Goal: Task Accomplishment & Management: Use online tool/utility

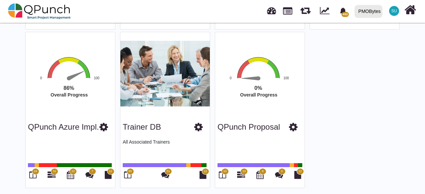
scroll to position [517, 0]
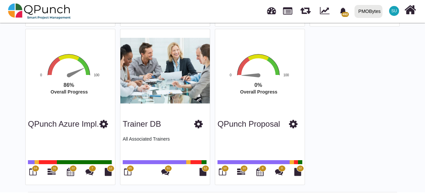
click at [129, 168] on span "65" at bounding box center [129, 169] width 3 height 5
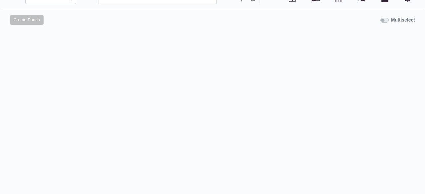
scroll to position [63, 0]
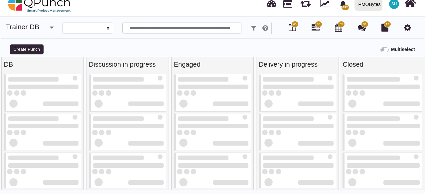
select select
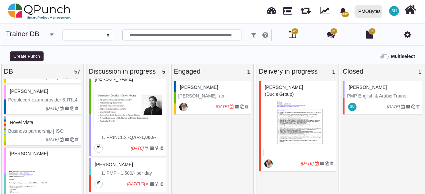
scroll to position [598, 0]
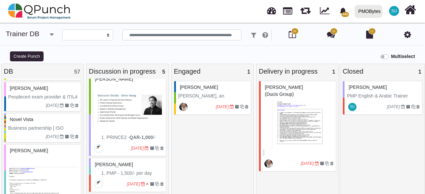
click at [45, 125] on div "Novel vista" at bounding box center [43, 120] width 70 height 10
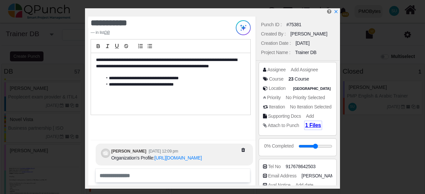
click at [308, 127] on span "1 Files" at bounding box center [313, 126] width 16 height 6
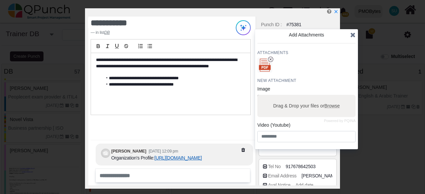
click at [174, 156] on link "[URL][DOMAIN_NAME]" at bounding box center [179, 158] width 48 height 5
click at [358, 37] on div "Add Attachments Attachments New Attachment Image Powered by PQINA Drag & Drop y…" at bounding box center [306, 89] width 103 height 120
click at [355, 37] on icon at bounding box center [353, 35] width 5 height 7
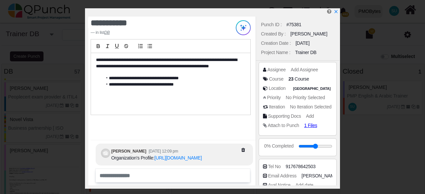
click at [353, 36] on div "**********" at bounding box center [212, 97] width 425 height 194
click at [313, 38] on div "Created By : [PERSON_NAME]" at bounding box center [298, 33] width 77 height 9
click at [336, 11] on icon "x" at bounding box center [335, 11] width 5 height 5
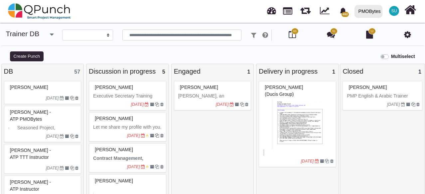
select select
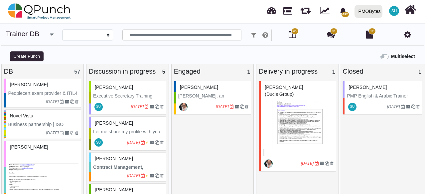
scroll to position [600, 0]
click at [48, 134] on p "Business partnership [ ISO Training , Service management training, Project mana…" at bounding box center [43, 140] width 70 height 35
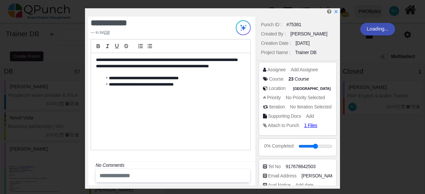
click at [336, 13] on icon "x" at bounding box center [336, 11] width 3 height 3
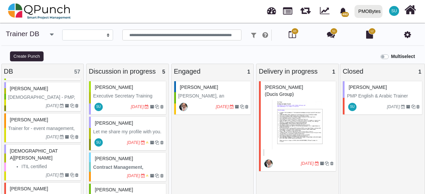
scroll to position [799, 0]
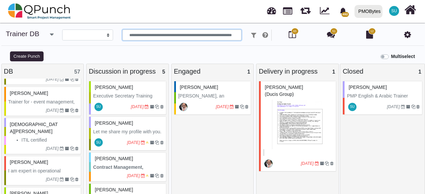
click at [179, 32] on input "text" at bounding box center [181, 35] width 119 height 11
click at [174, 36] on input "text" at bounding box center [181, 35] width 119 height 11
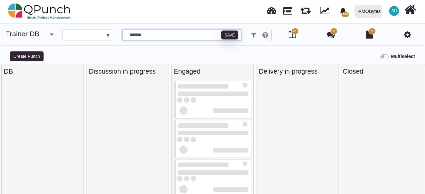
scroll to position [5, 0]
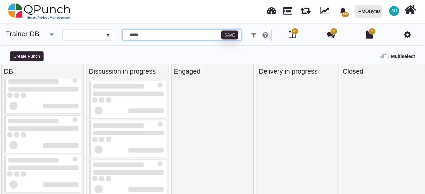
click at [177, 40] on input "*****" at bounding box center [181, 35] width 119 height 11
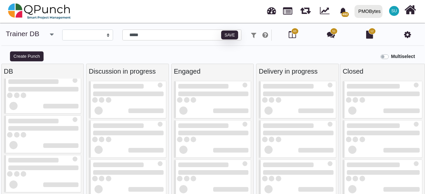
click at [135, 58] on div "Multiselect" at bounding box center [265, 56] width 319 height 11
click at [145, 36] on input "*****" at bounding box center [181, 35] width 119 height 11
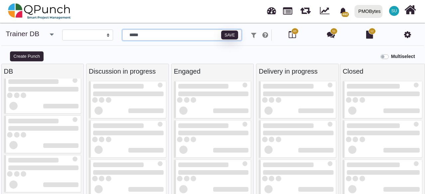
type input "******"
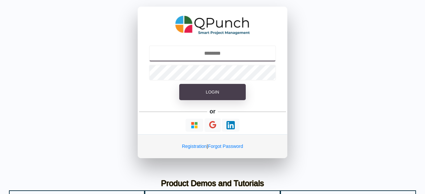
type input "**********"
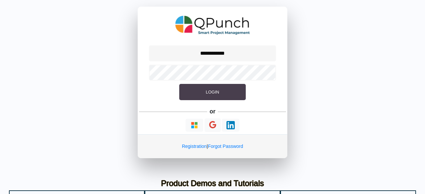
click at [232, 91] on button "Login" at bounding box center [212, 92] width 66 height 17
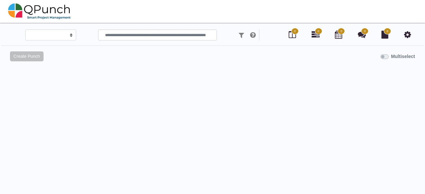
click at [234, 56] on div "Multiselect" at bounding box center [265, 56] width 319 height 11
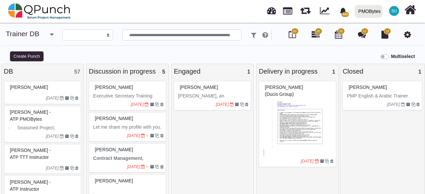
select select
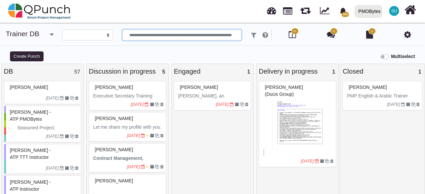
click at [170, 40] on input "text" at bounding box center [181, 35] width 119 height 11
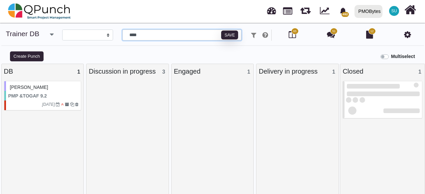
type input "****"
click at [47, 90] on span "Dharmendra Kumar - TOGAF" at bounding box center [29, 87] width 38 height 5
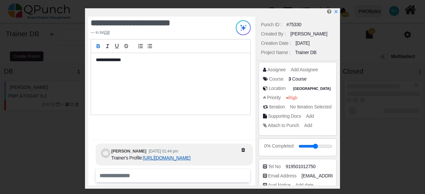
click at [172, 156] on link "https://pmoqpunch-my.sharepoint.com/:b:/g/personal/su_qpunch_co/ERTFQ7pKVW1Ij9a…" at bounding box center [167, 158] width 48 height 5
